Goal: Navigation & Orientation: Find specific page/section

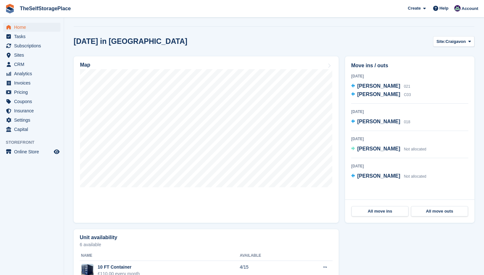
scroll to position [173, 0]
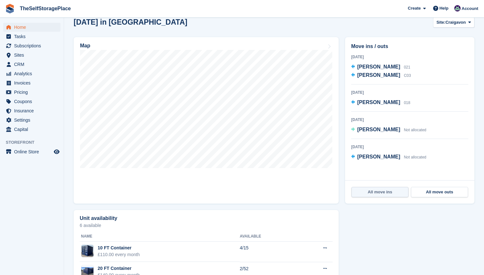
click at [387, 193] on link "All move ins" at bounding box center [380, 192] width 57 height 10
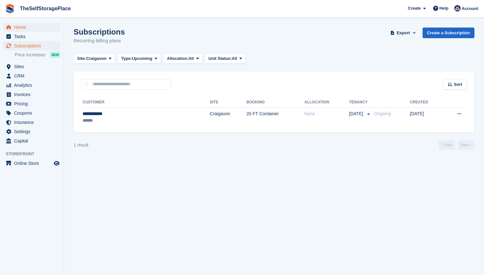
click at [22, 29] on span "Home" at bounding box center [33, 27] width 38 height 9
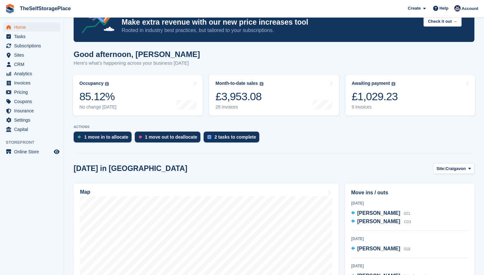
scroll to position [19, 0]
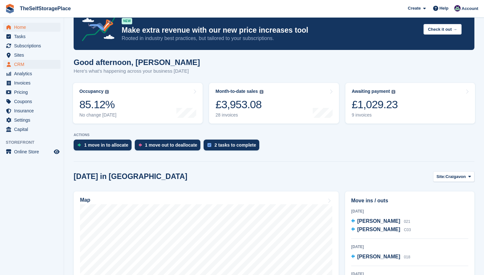
click at [28, 61] on span "CRM" at bounding box center [33, 64] width 38 height 9
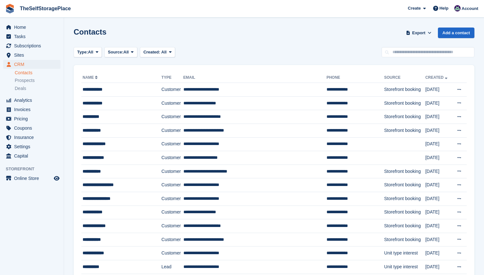
click at [23, 54] on span "Sites" at bounding box center [33, 55] width 38 height 9
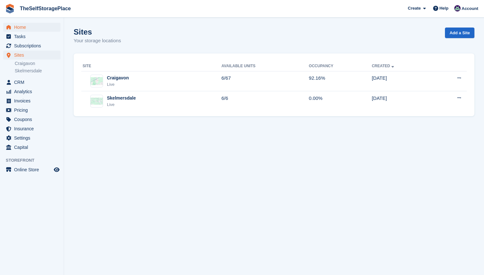
click at [22, 24] on span "Home" at bounding box center [33, 27] width 38 height 9
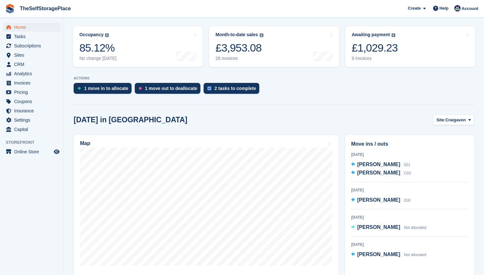
scroll to position [77, 0]
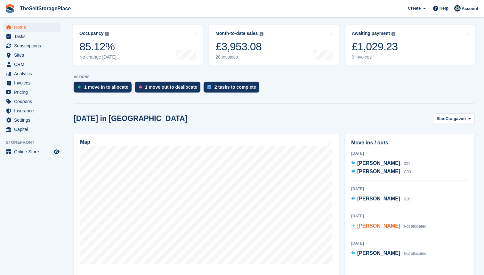
click at [377, 227] on span "[PERSON_NAME]" at bounding box center [378, 225] width 43 height 5
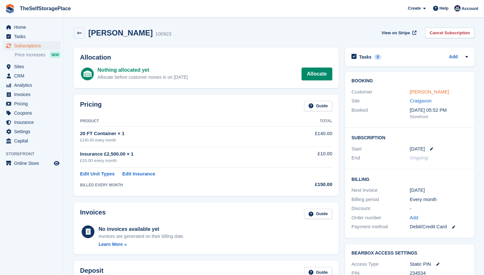
click at [430, 92] on link "Nick Laudrum" at bounding box center [429, 91] width 39 height 5
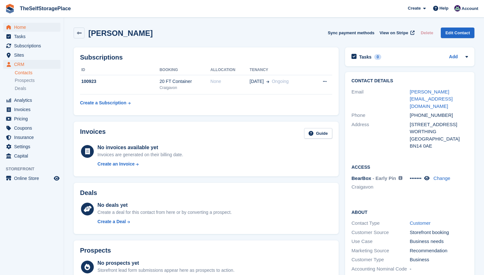
click at [26, 26] on span "Home" at bounding box center [33, 27] width 38 height 9
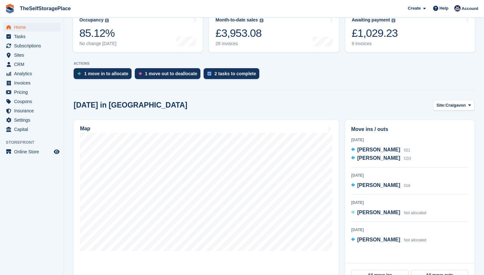
scroll to position [91, 0]
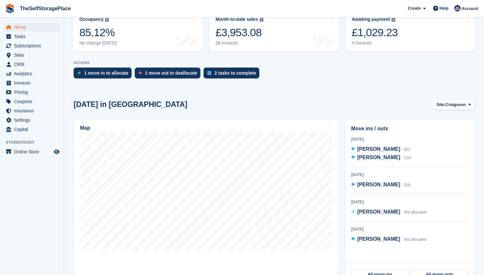
click at [24, 26] on span "Home" at bounding box center [33, 27] width 38 height 9
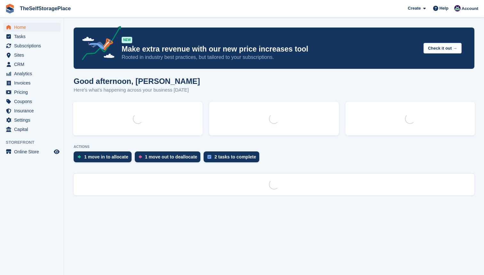
scroll to position [0, 0]
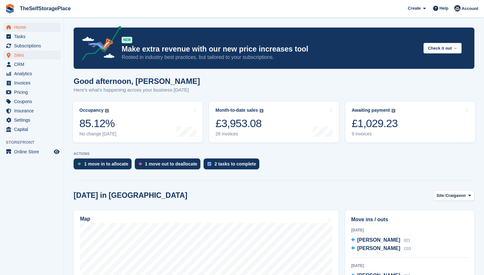
click at [27, 53] on span "Sites" at bounding box center [33, 55] width 38 height 9
